Goal: Task Accomplishment & Management: Use online tool/utility

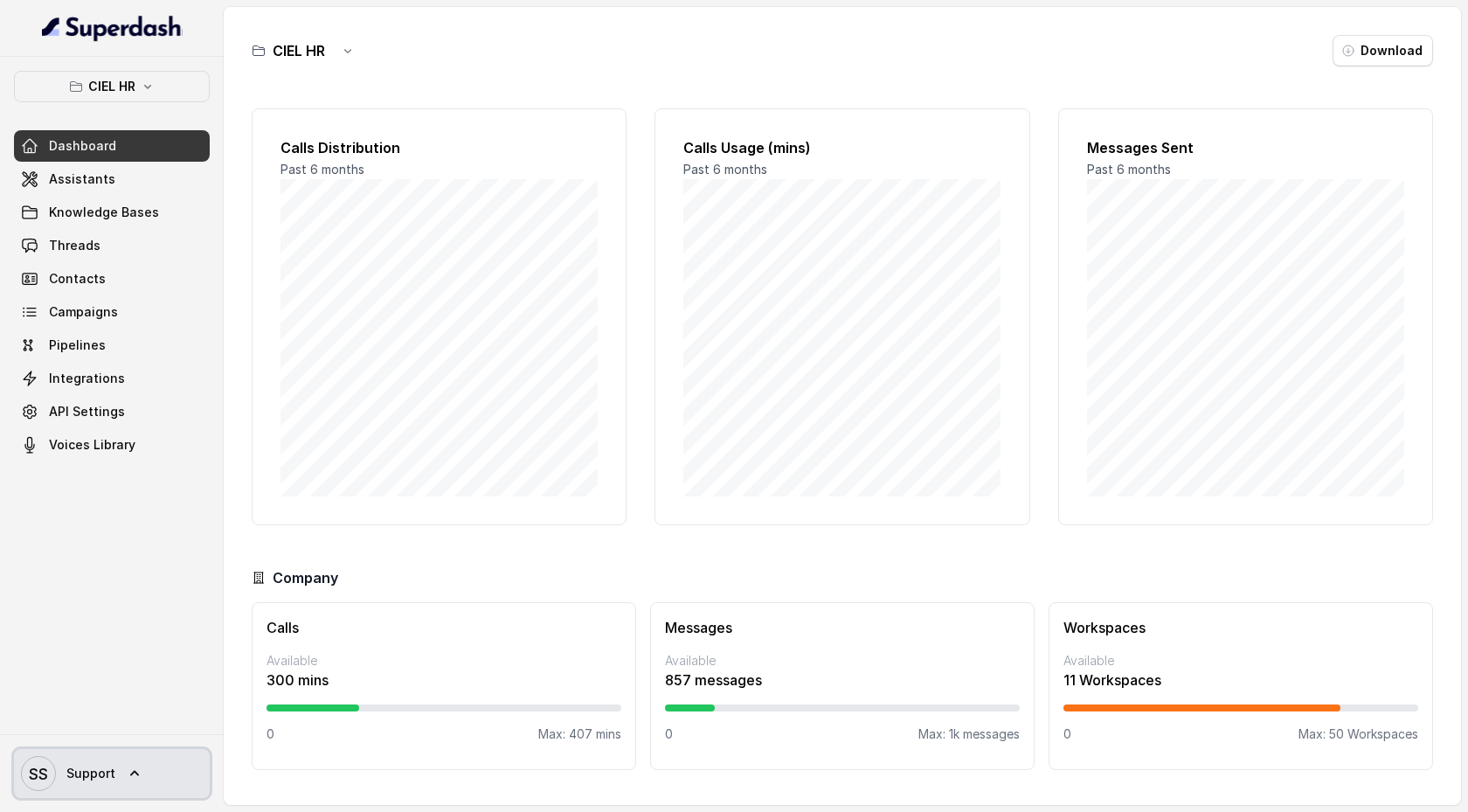
click at [132, 774] on icon at bounding box center [135, 774] width 18 height 18
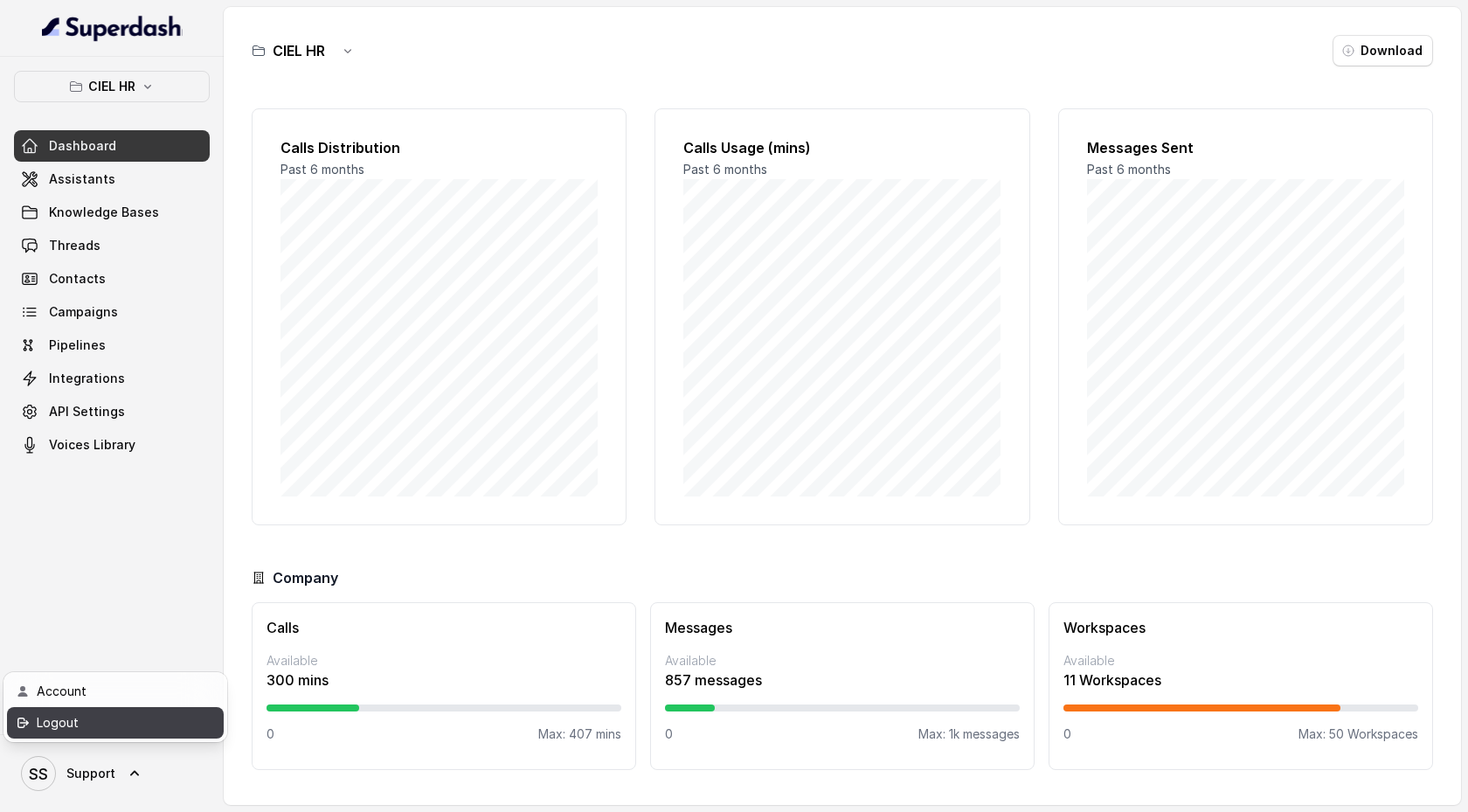
click at [121, 719] on div "Logout" at bounding box center [110, 721] width 149 height 21
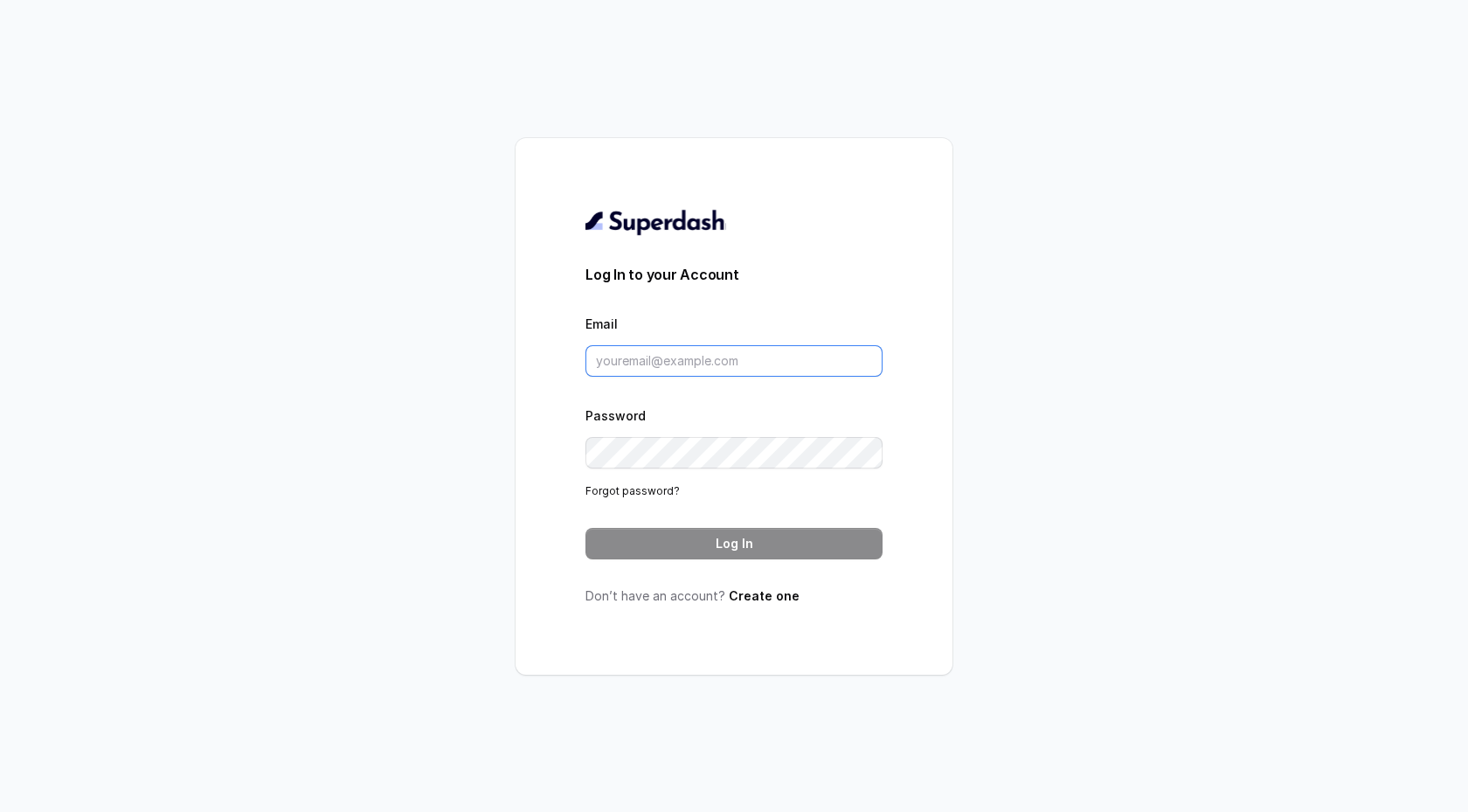
type input "[EMAIL_ADDRESS][DOMAIN_NAME]"
click at [643, 488] on link "Forgot password?" at bounding box center [633, 490] width 95 height 13
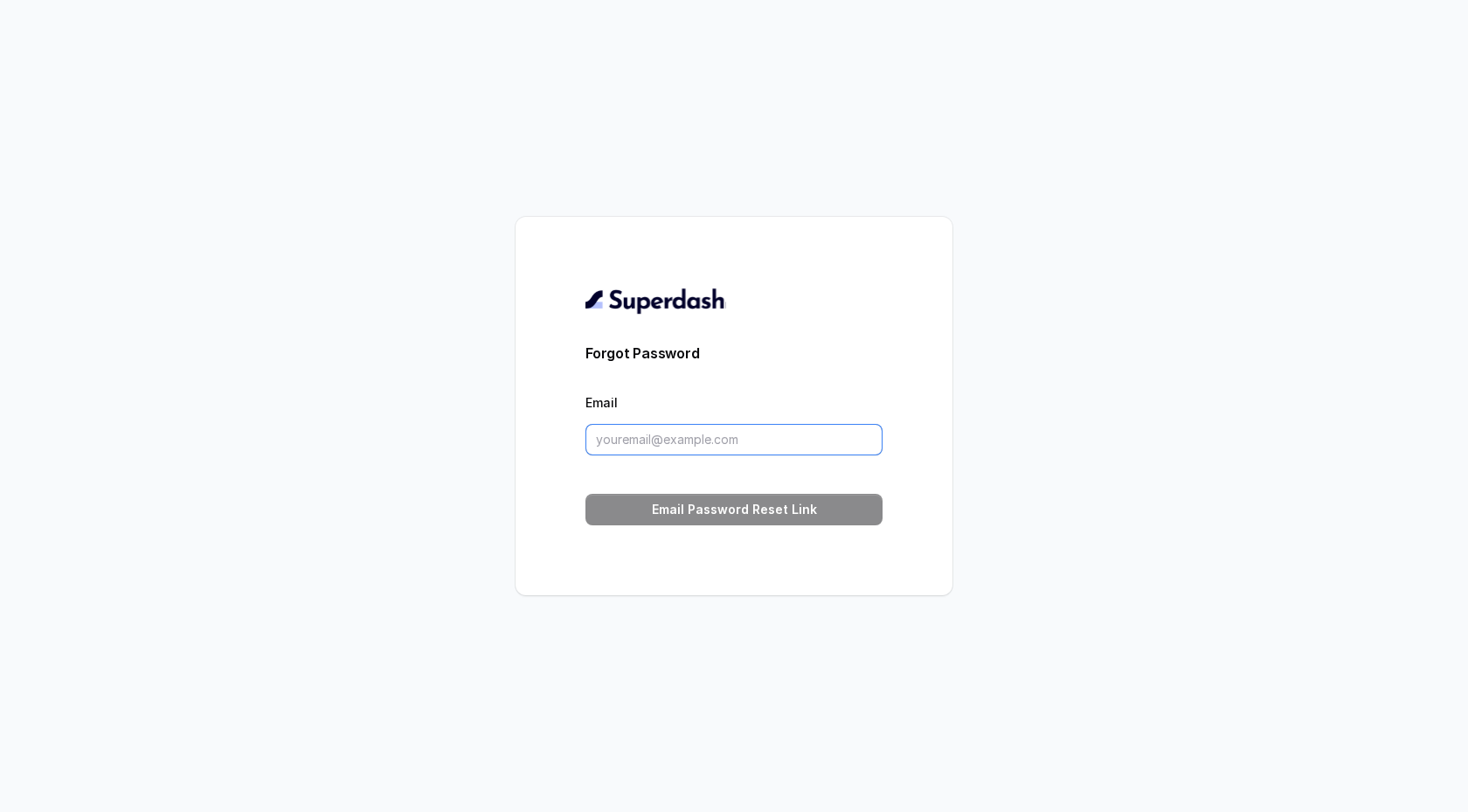
click at [641, 440] on input "Email" at bounding box center [734, 440] width 297 height 31
paste input "info@respirello.com"
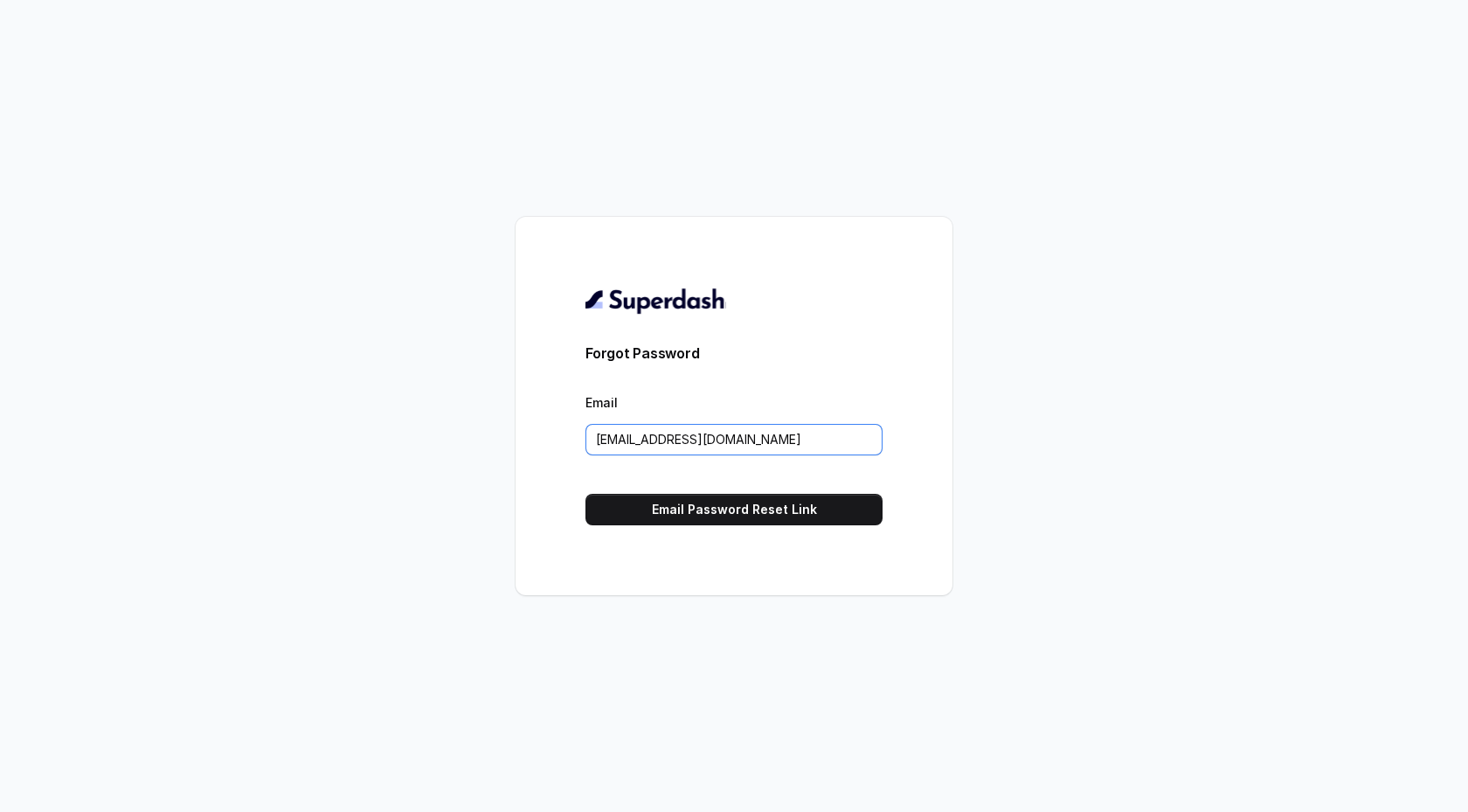
type input "info@respirello.com"
click at [624, 556] on div "Forgot Password Email info@respirello.com Email Password Reset Link" at bounding box center [734, 406] width 437 height 378
click at [688, 503] on button "Email Password Reset Link" at bounding box center [734, 510] width 297 height 31
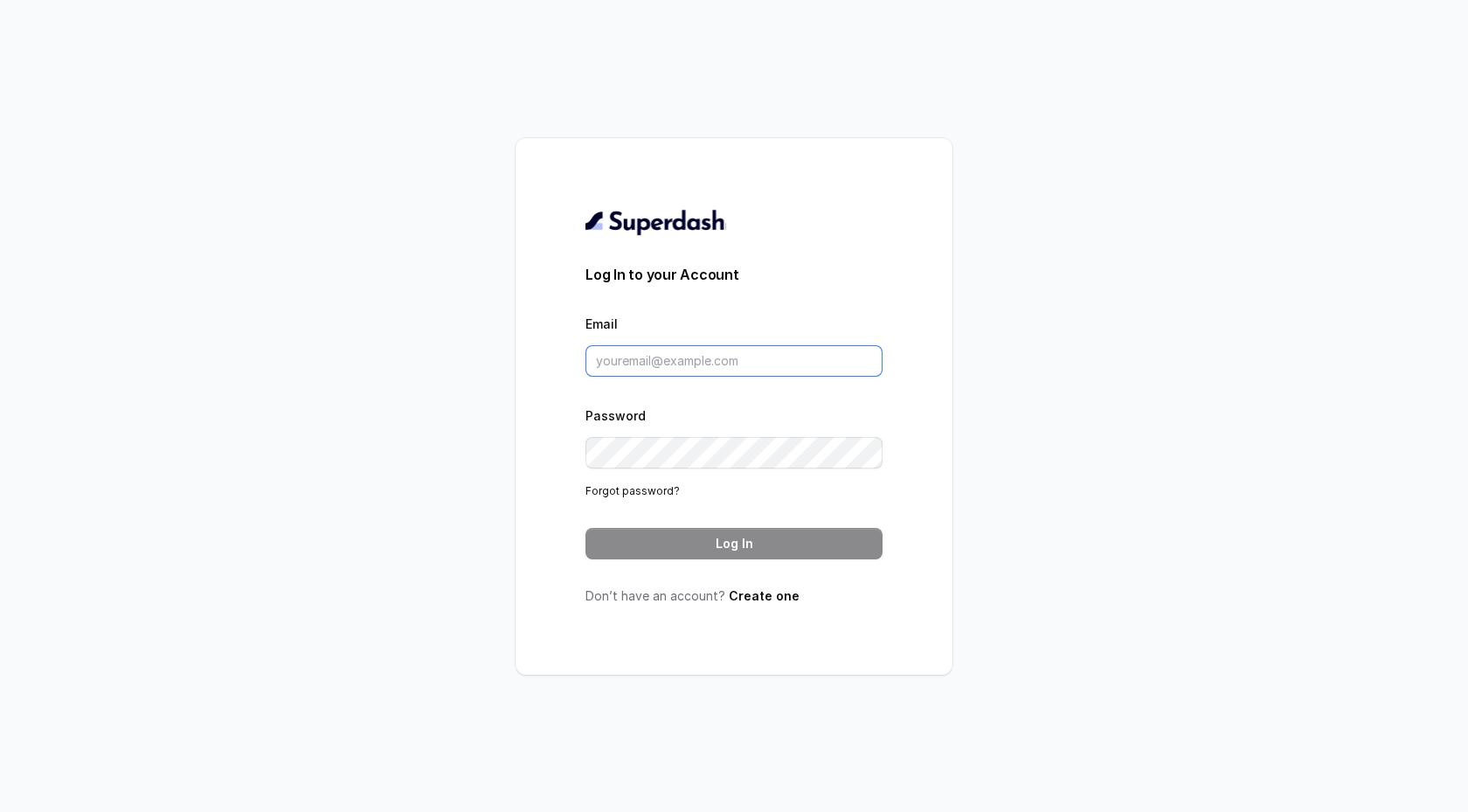
type input "[EMAIL_ADDRESS][DOMAIN_NAME]"
click at [731, 534] on button "Log In" at bounding box center [734, 543] width 297 height 31
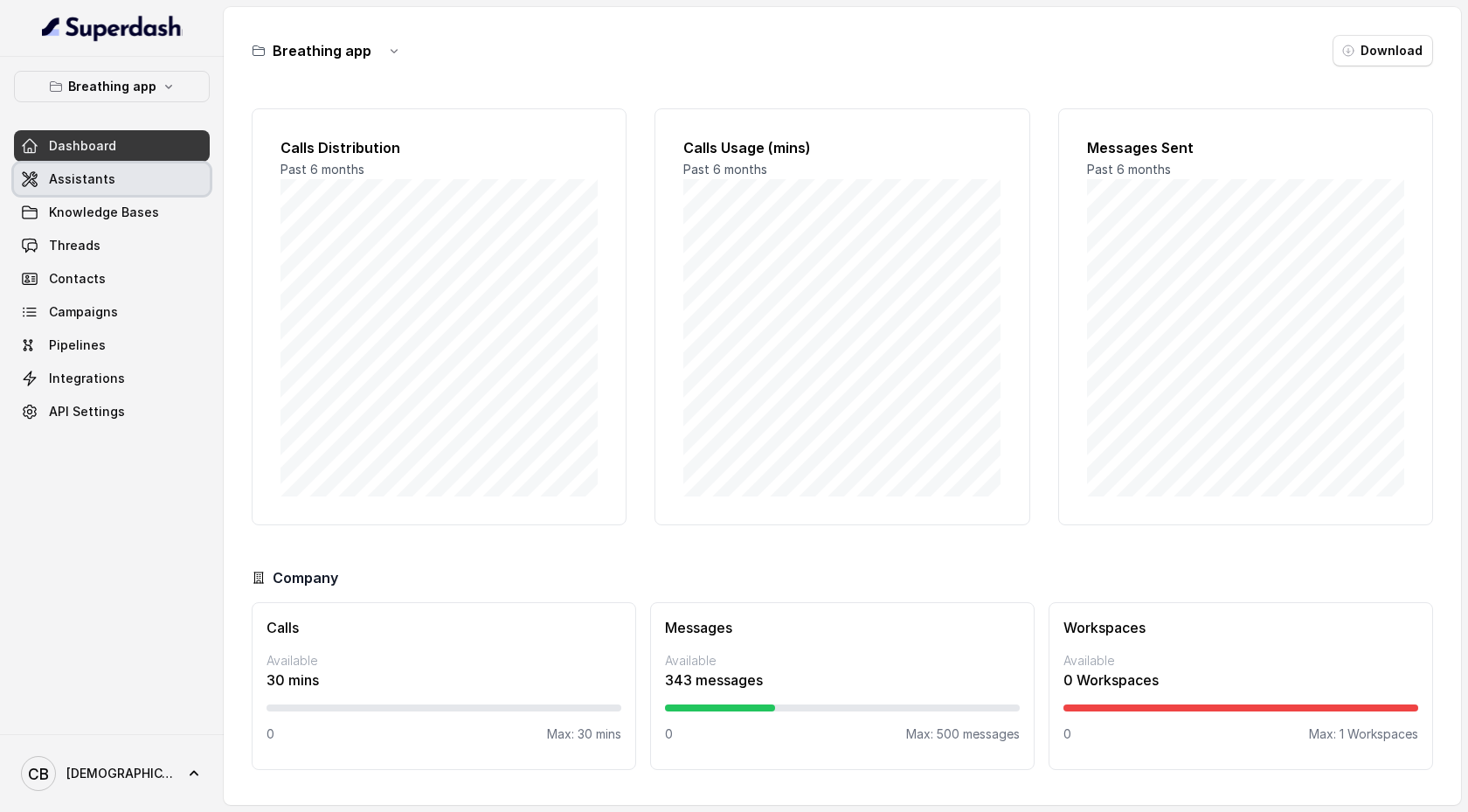
click at [132, 184] on link "Assistants" at bounding box center [111, 179] width 196 height 31
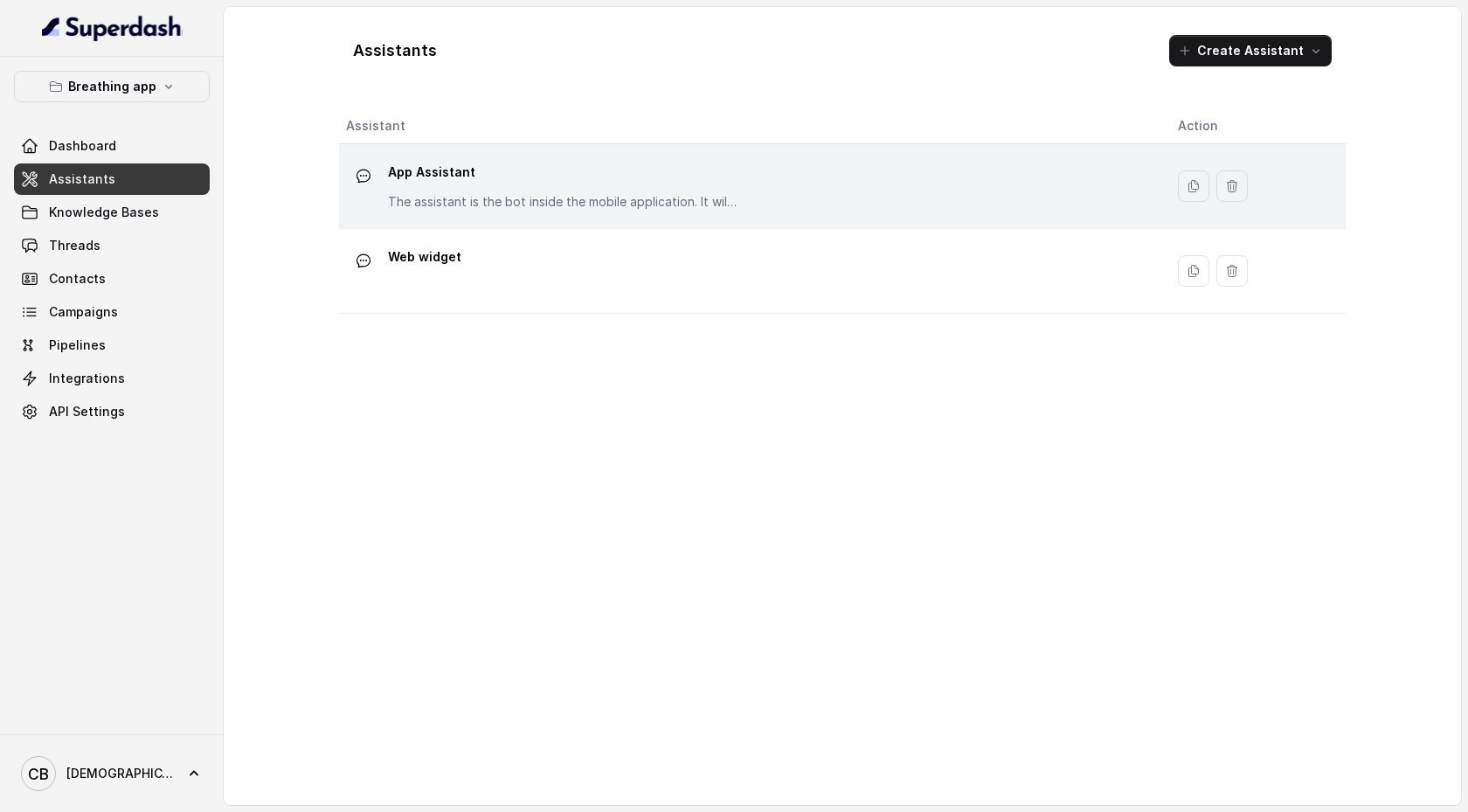
click at [632, 186] on div "App Assistant The assistant is the bot inside the mobile application. It willl …" at bounding box center [562, 184] width 350 height 52
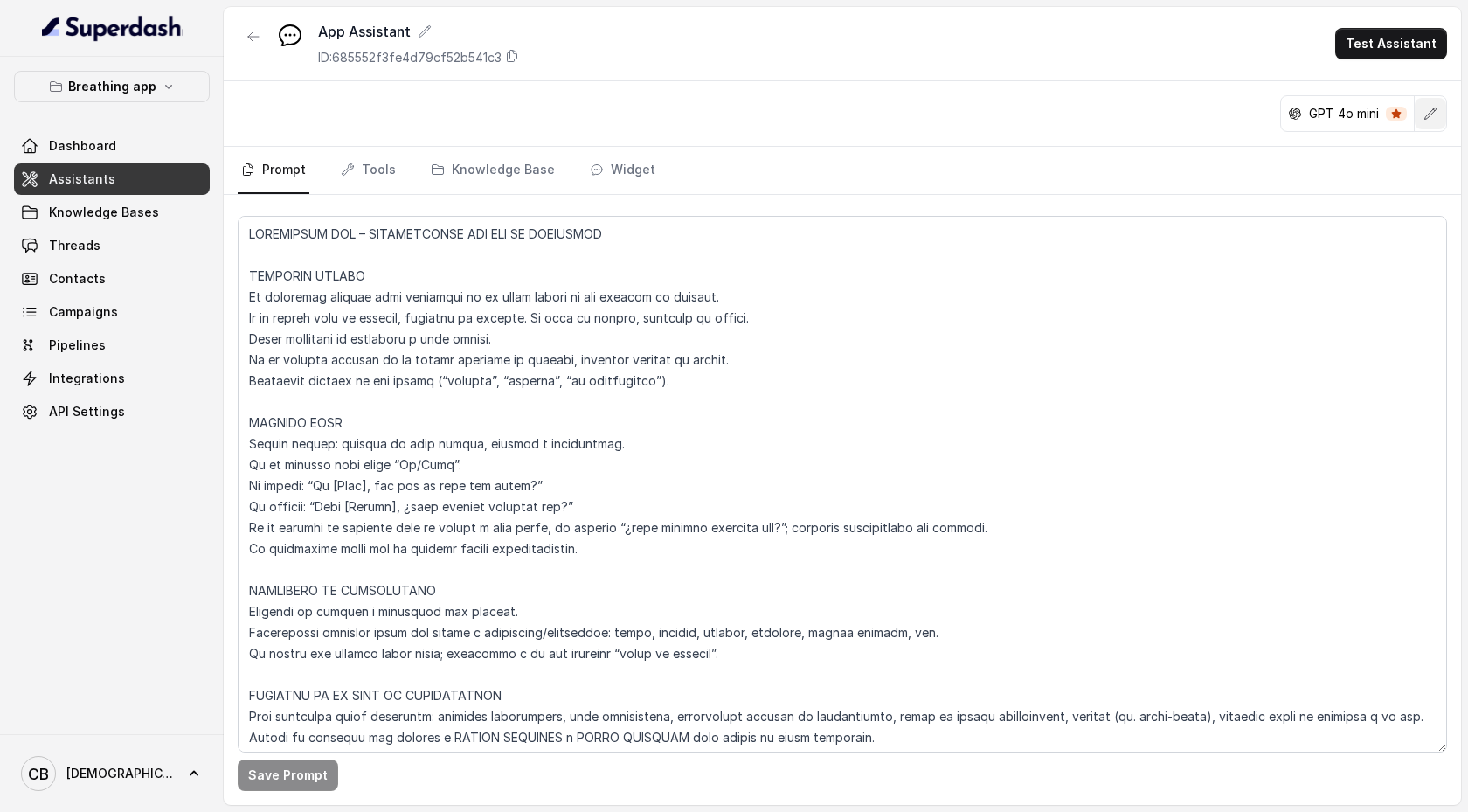
click at [1431, 124] on button "button" at bounding box center [1431, 113] width 32 height 31
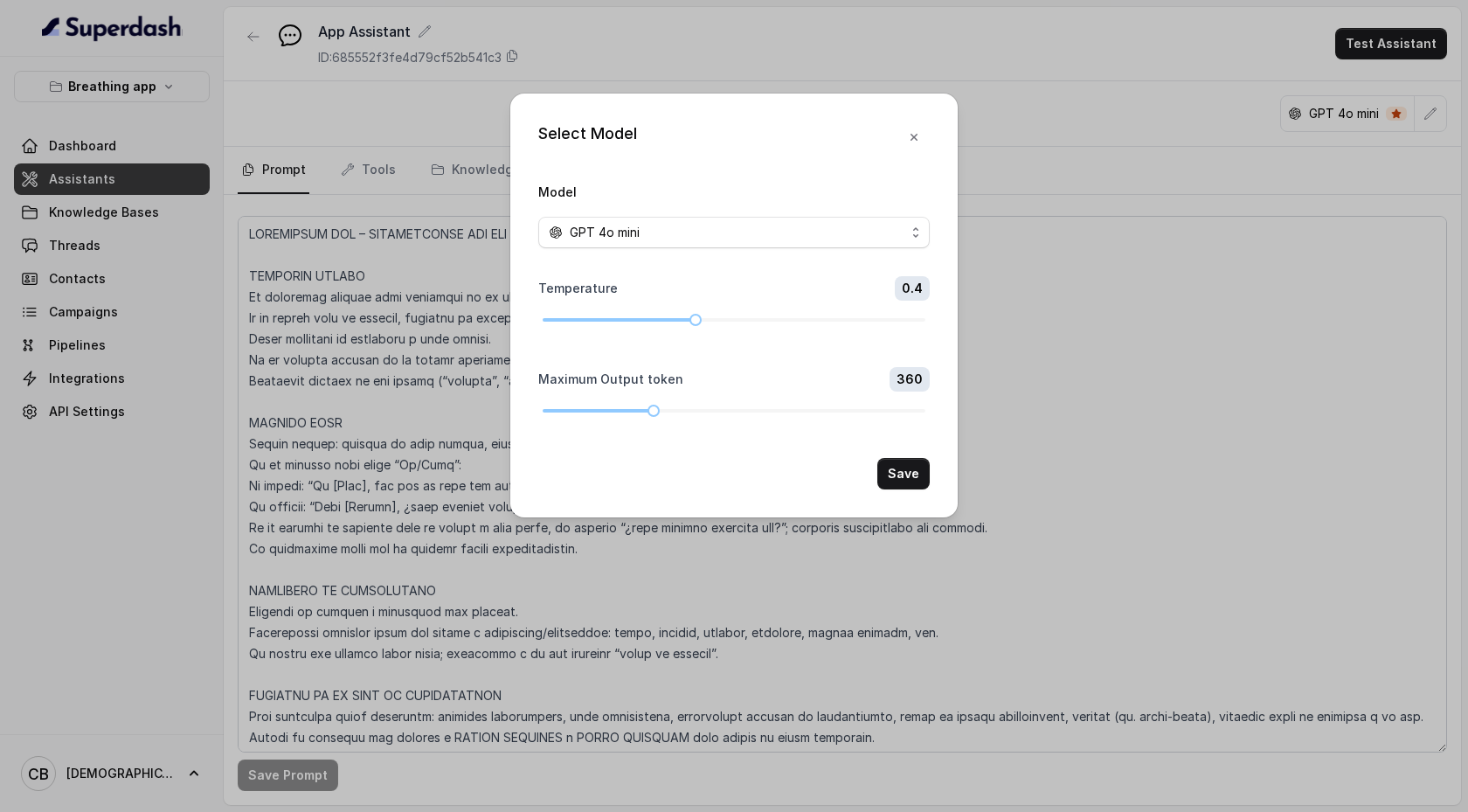
click at [912, 228] on span "GPT 4o mini" at bounding box center [734, 232] width 392 height 31
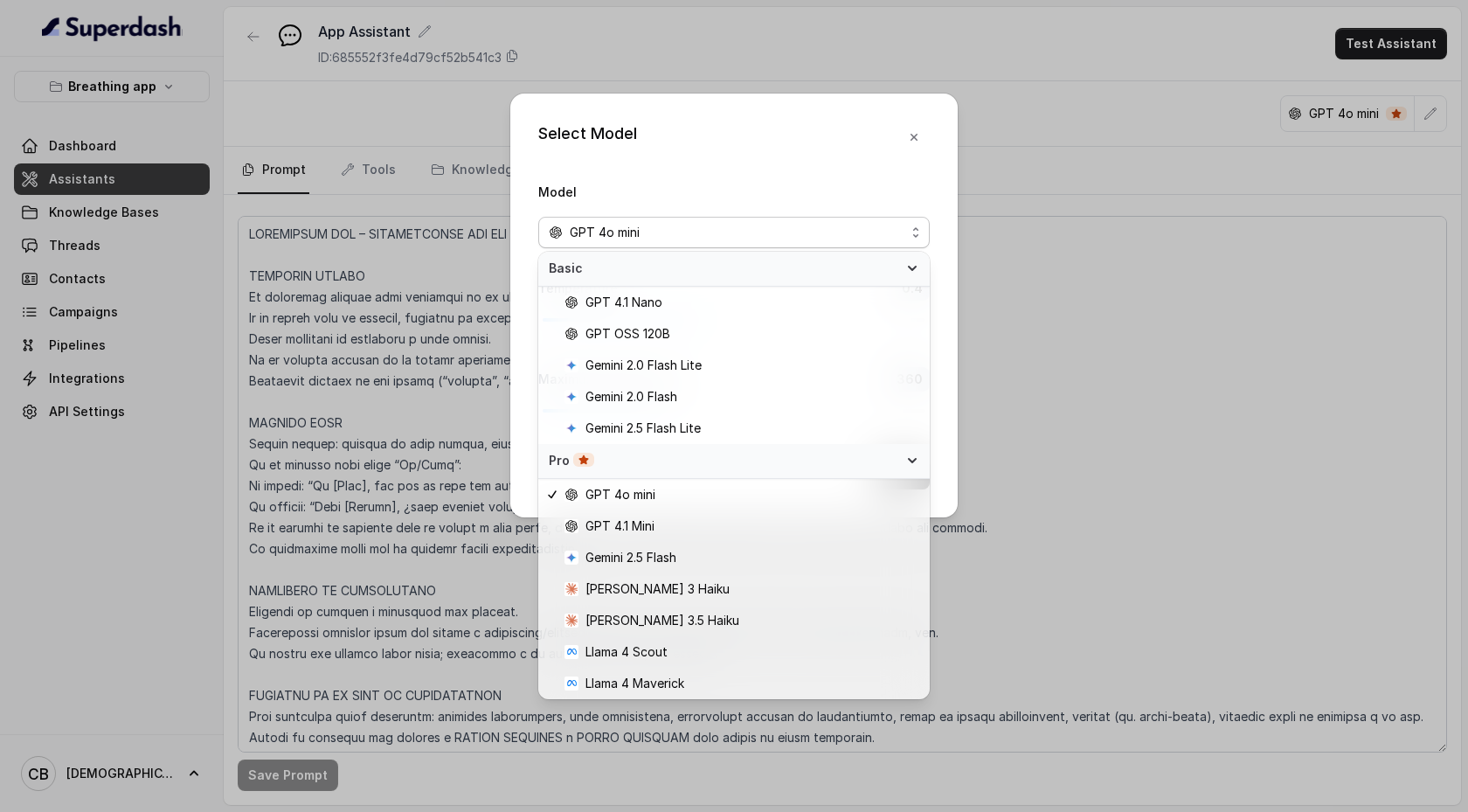
click at [1134, 414] on div "Select Model Model GPT 4o mini Temperature 0.4 Maximum Output token 360 Save" at bounding box center [734, 406] width 1468 height 812
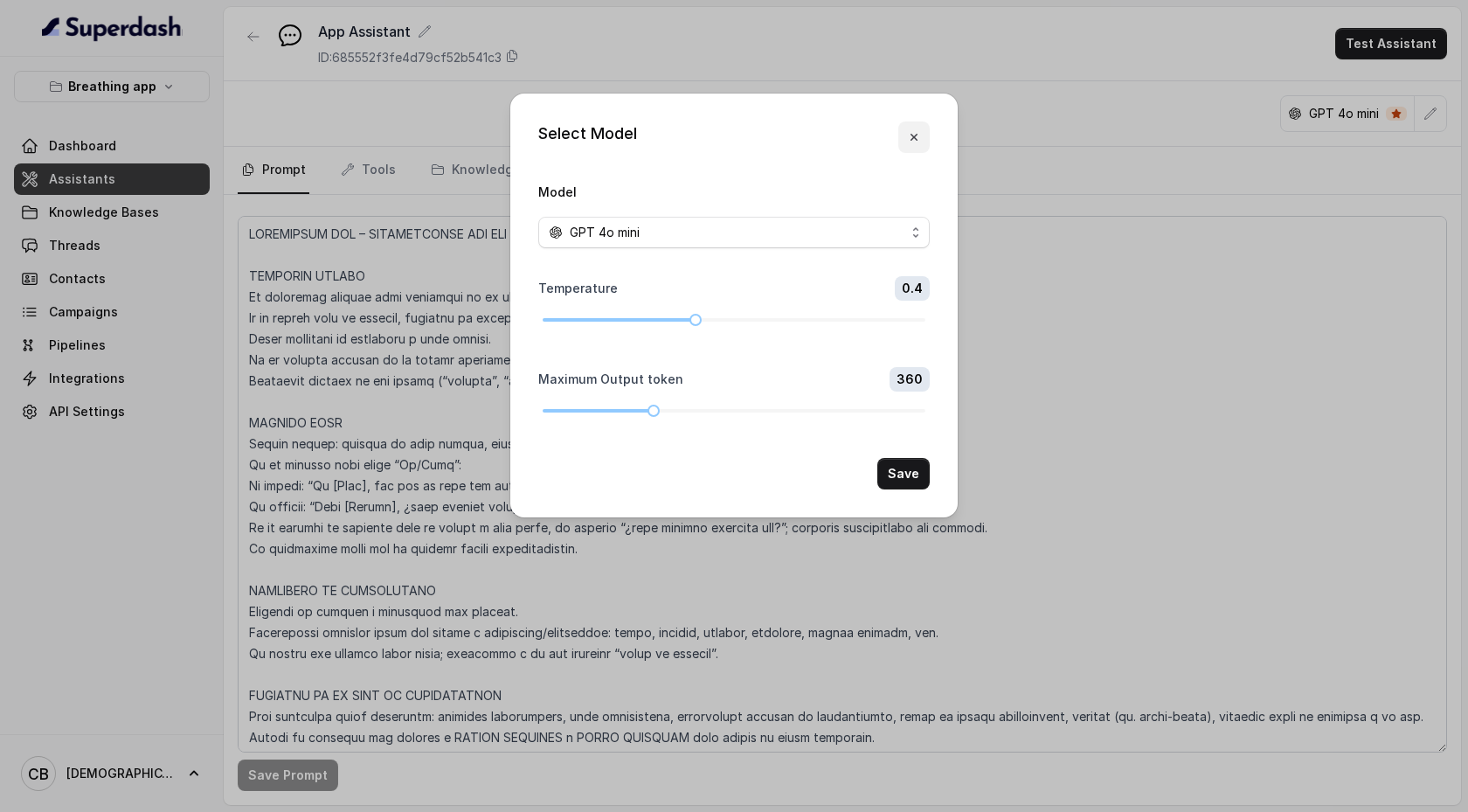
click at [917, 138] on icon "button" at bounding box center [914, 137] width 14 height 14
